Goal: Complete application form

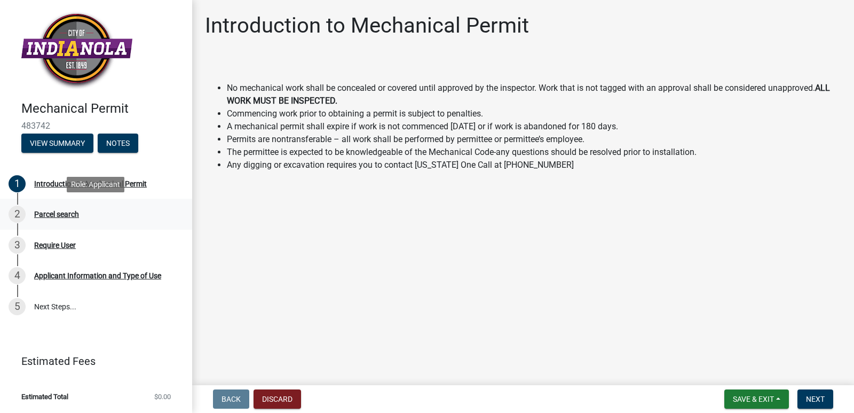
click at [46, 214] on div "Parcel search" at bounding box center [56, 213] width 45 height 7
click at [57, 214] on div "Parcel search" at bounding box center [56, 213] width 45 height 7
click at [818, 397] on span "Next" at bounding box center [815, 398] width 19 height 9
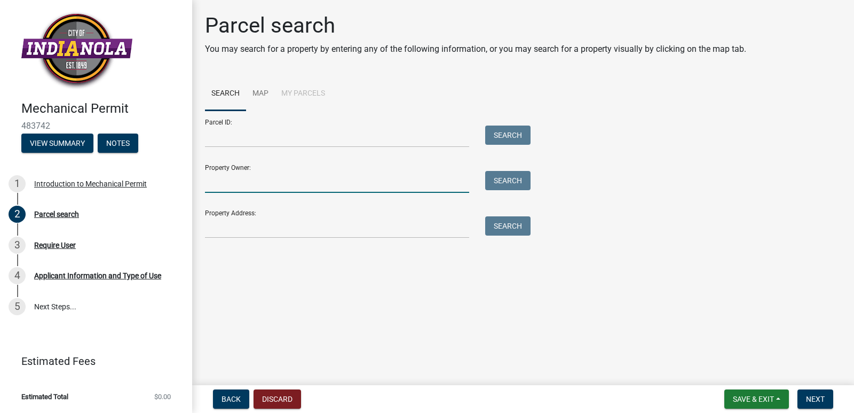
click at [243, 180] on input "Property Owner:" at bounding box center [337, 182] width 264 height 22
type input "laube"
click at [515, 182] on button "Search" at bounding box center [507, 180] width 45 height 19
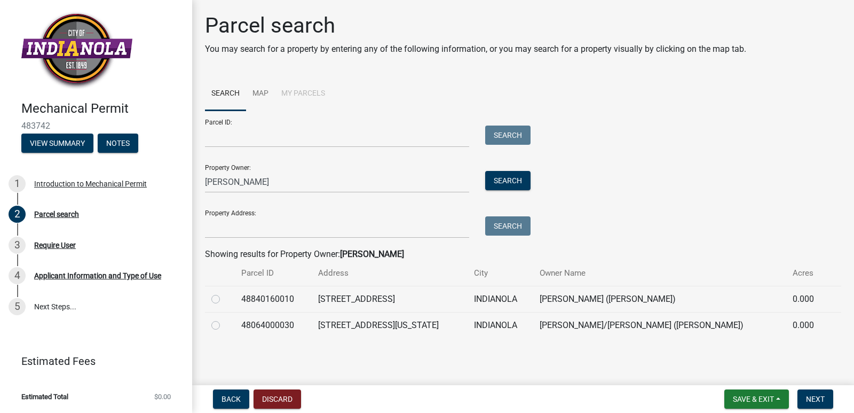
click at [224, 319] on label at bounding box center [224, 319] width 0 height 0
click at [224, 325] on input "radio" at bounding box center [227, 322] width 7 height 7
radio input "true"
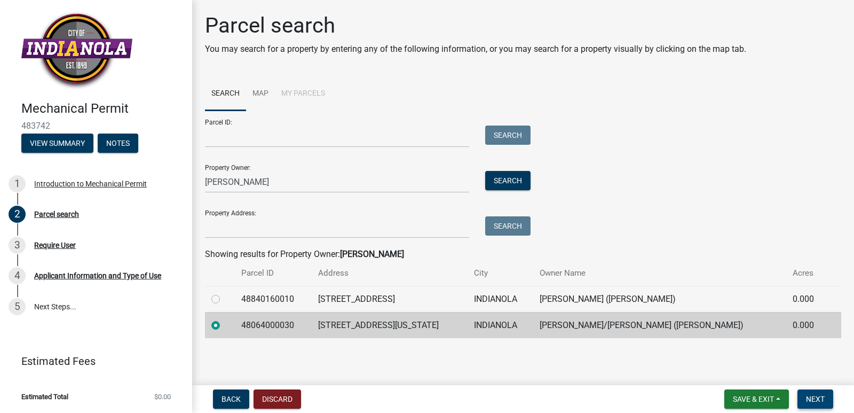
click at [808, 401] on span "Next" at bounding box center [815, 398] width 19 height 9
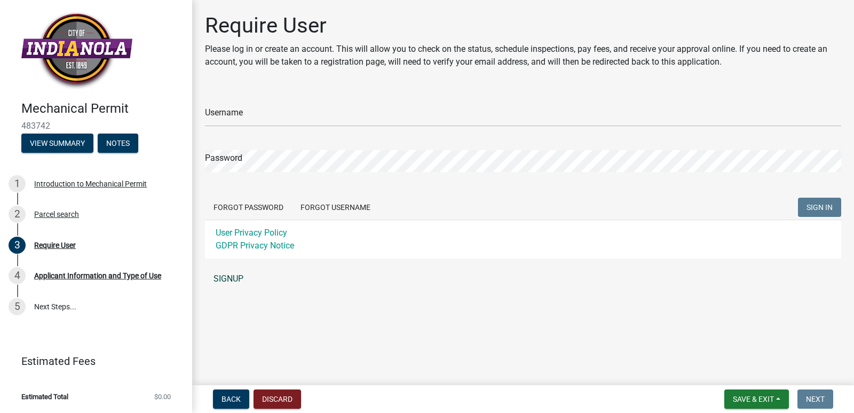
click at [226, 275] on link "SIGNUP" at bounding box center [523, 278] width 636 height 21
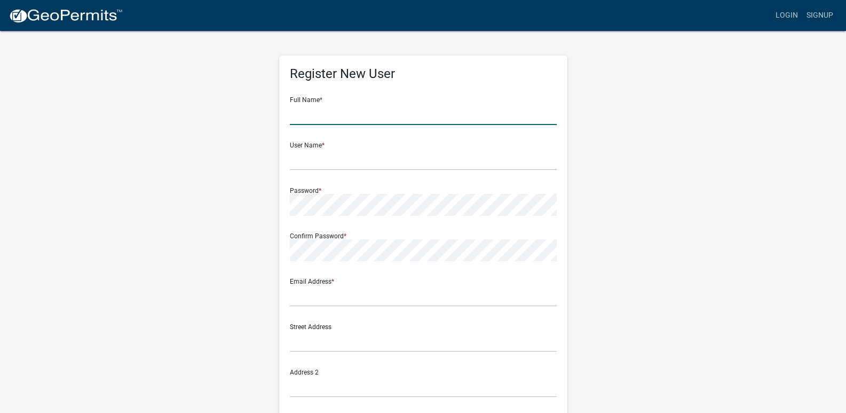
click at [313, 115] on input "text" at bounding box center [423, 114] width 267 height 22
type input "s"
type input "scott tilton"
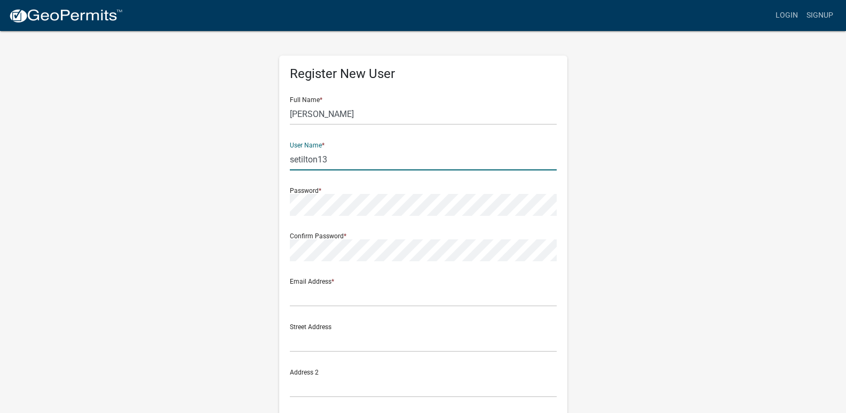
type input "setilton13"
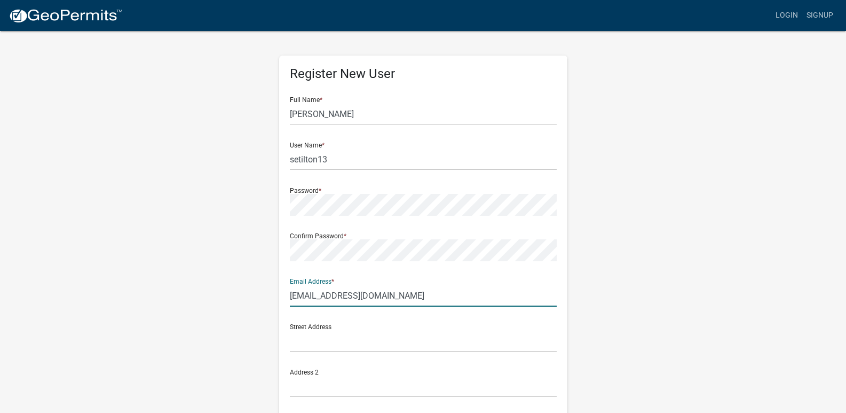
type input "setilton13@yahoo.com"
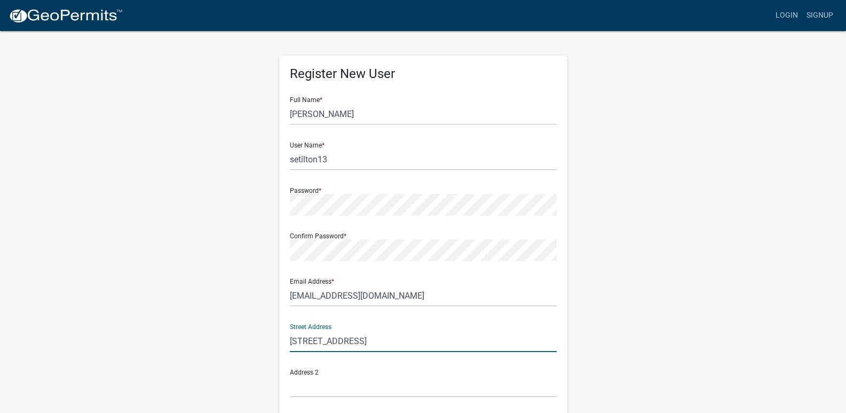
type input "4136 oxford st"
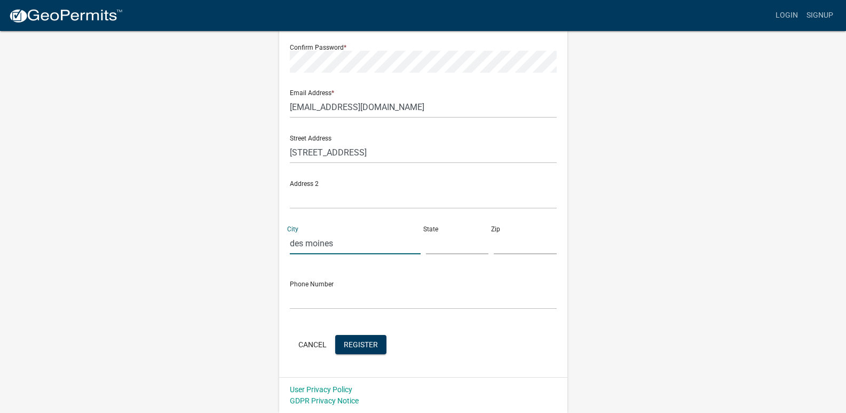
type input "des moines"
type input "ia"
type input "50313"
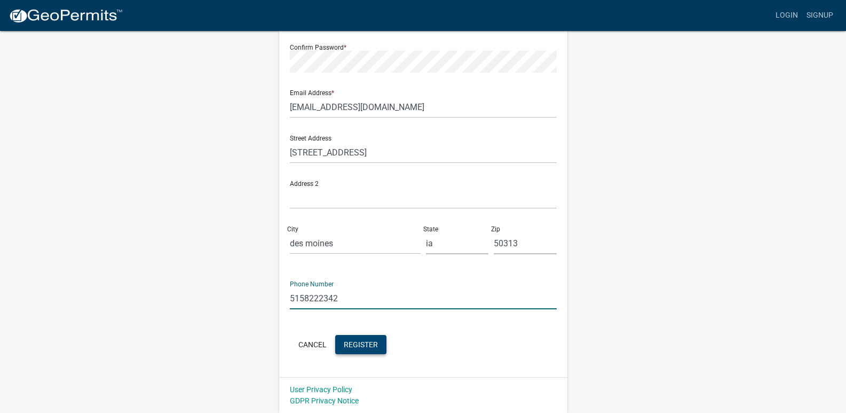
type input "5158222342"
click at [351, 343] on span "Register" at bounding box center [361, 343] width 34 height 9
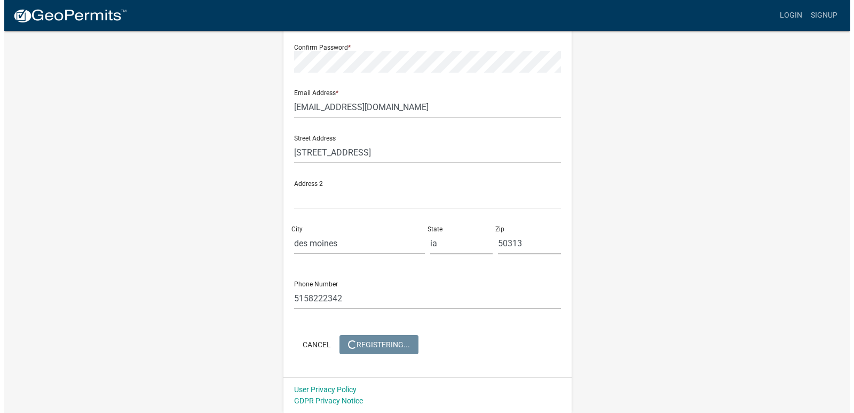
scroll to position [0, 0]
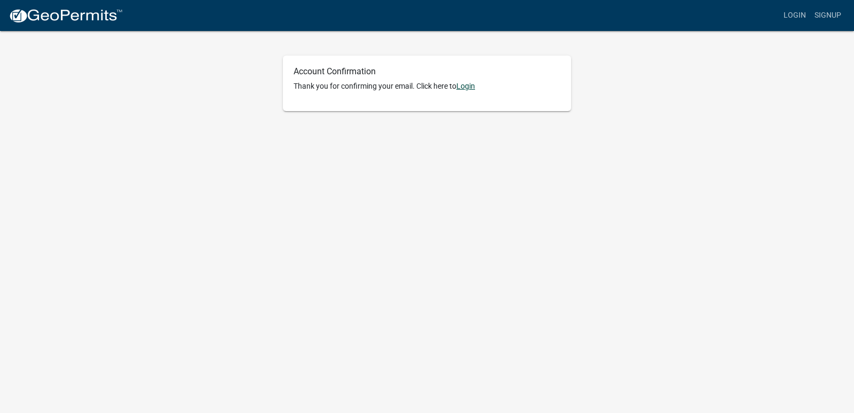
click at [472, 88] on link "Login" at bounding box center [465, 86] width 19 height 9
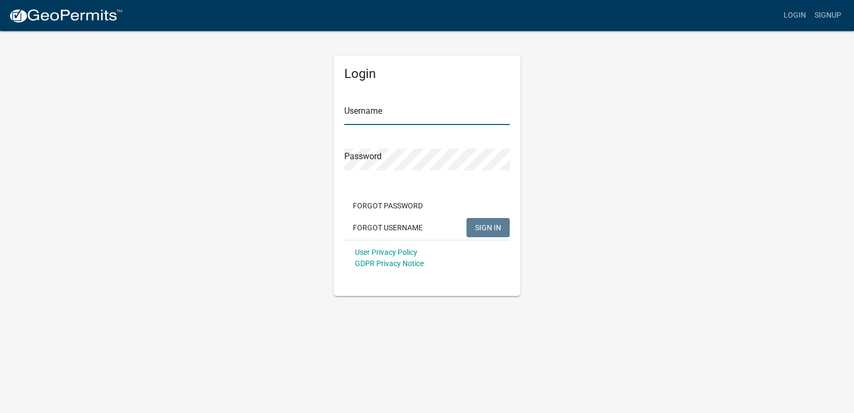
type input "setilton13"
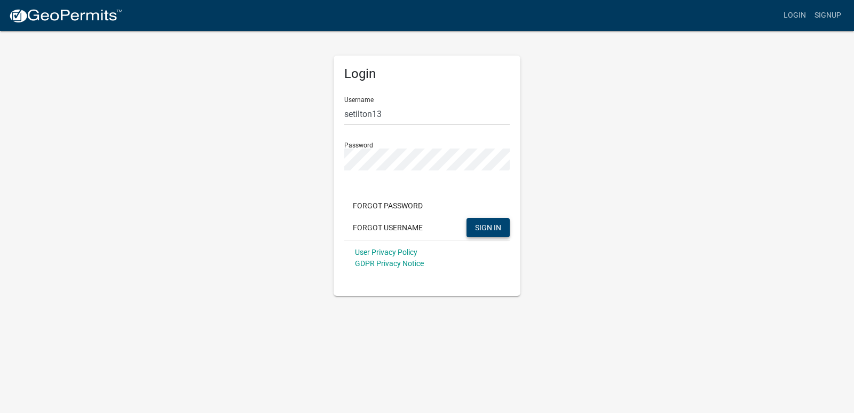
click at [489, 228] on span "SIGN IN" at bounding box center [488, 227] width 26 height 9
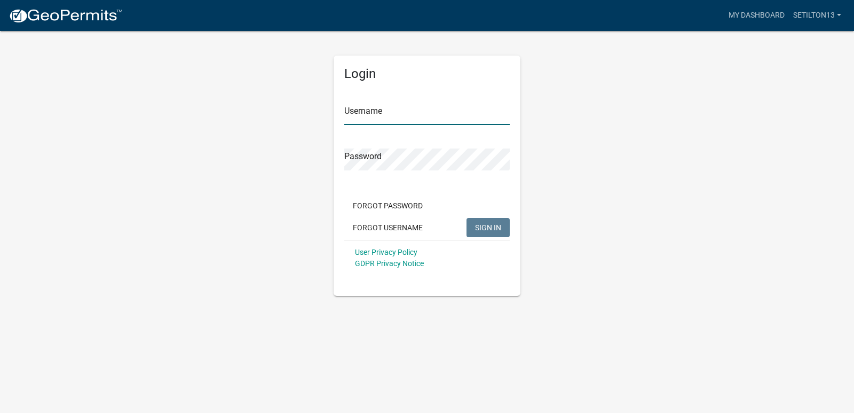
type input "setilton13"
